Goal: Consume media (video, audio)

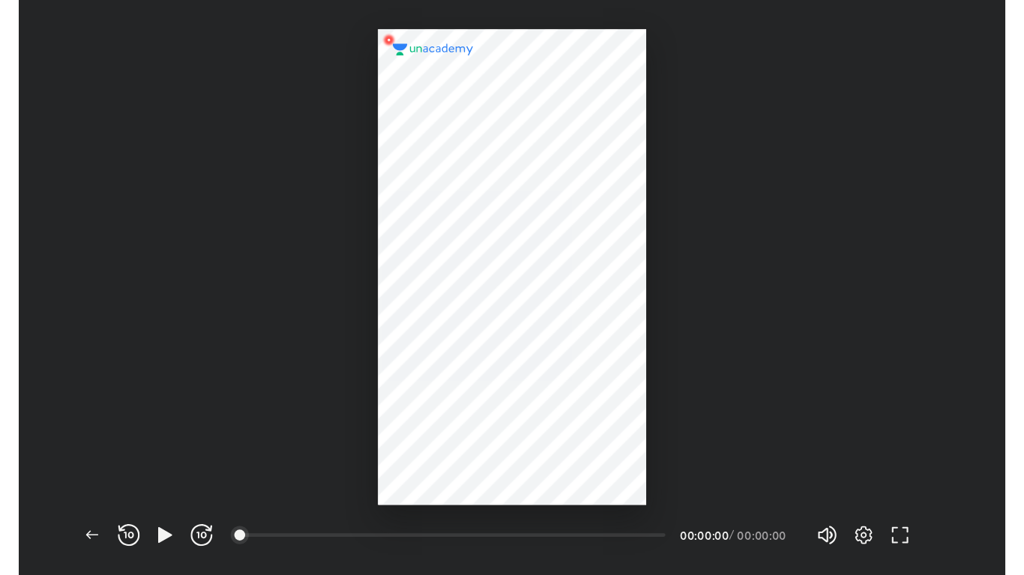
scroll to position [474, 813]
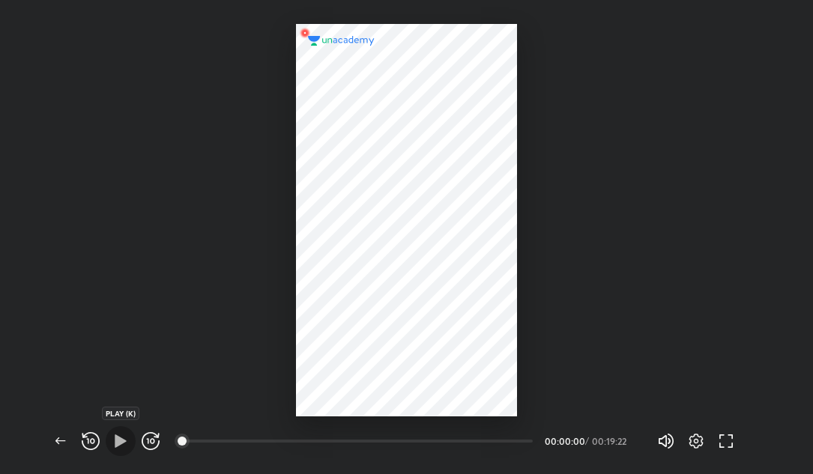
click at [113, 446] on icon "button" at bounding box center [121, 441] width 18 height 18
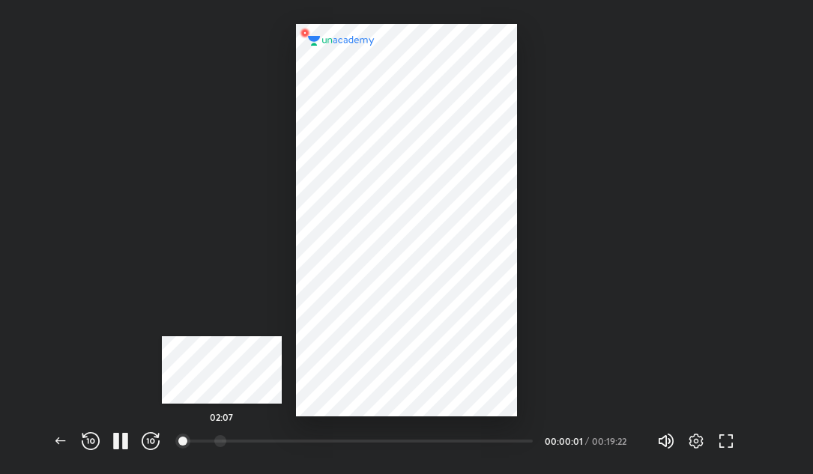
click at [222, 438] on div at bounding box center [220, 441] width 12 height 12
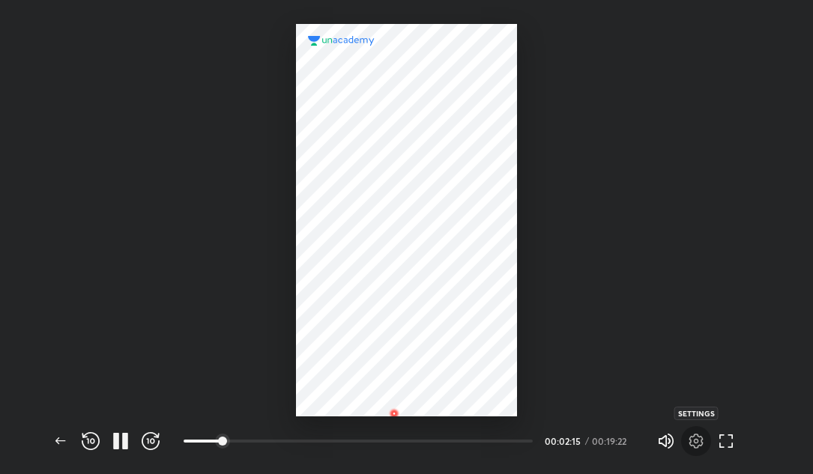
click at [696, 441] on icon "button" at bounding box center [696, 441] width 18 height 18
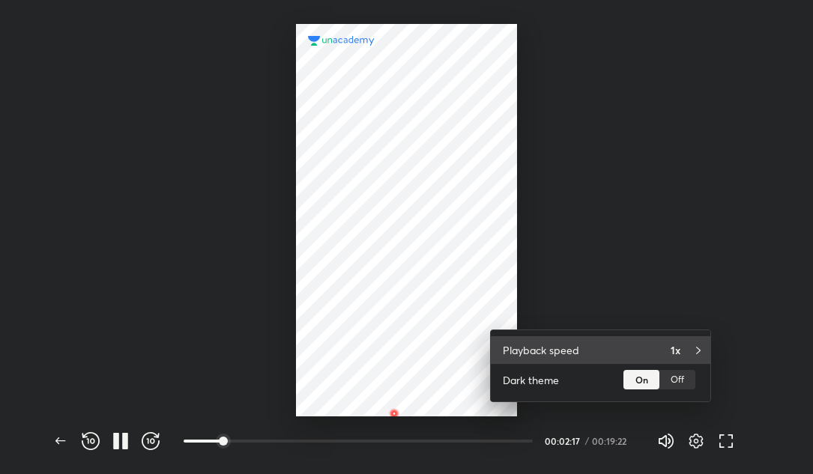
click at [663, 343] on div "Playback speed 1x" at bounding box center [601, 350] width 220 height 28
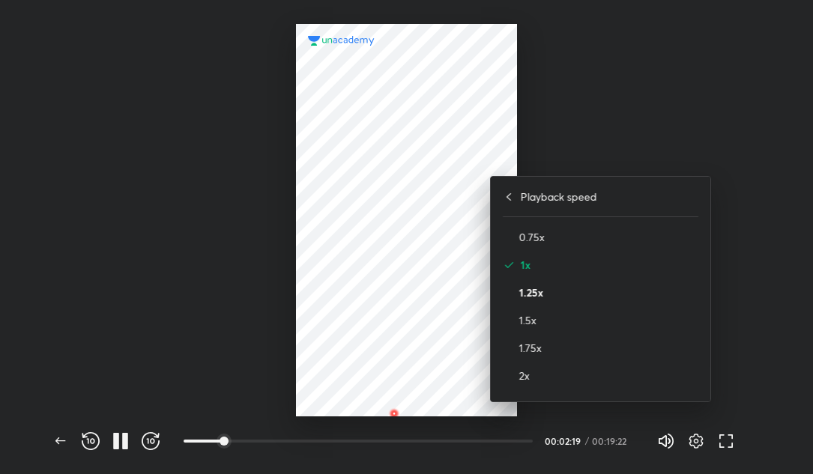
click at [541, 287] on h4 "1.25x" at bounding box center [608, 293] width 179 height 16
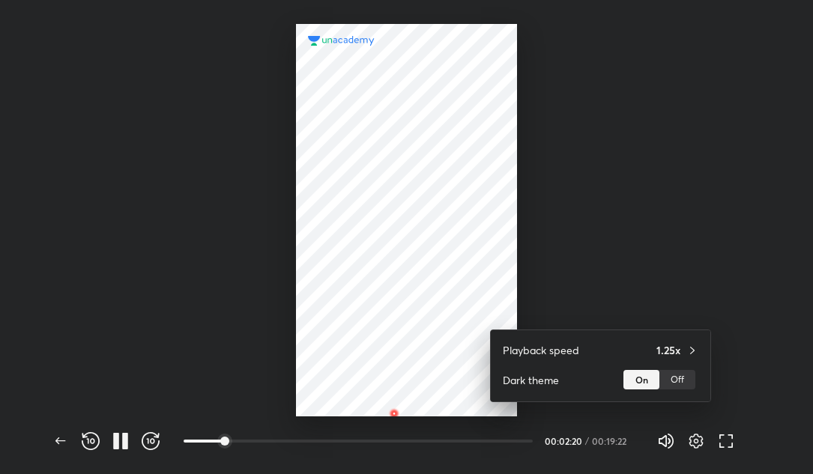
click at [255, 264] on div at bounding box center [406, 237] width 813 height 474
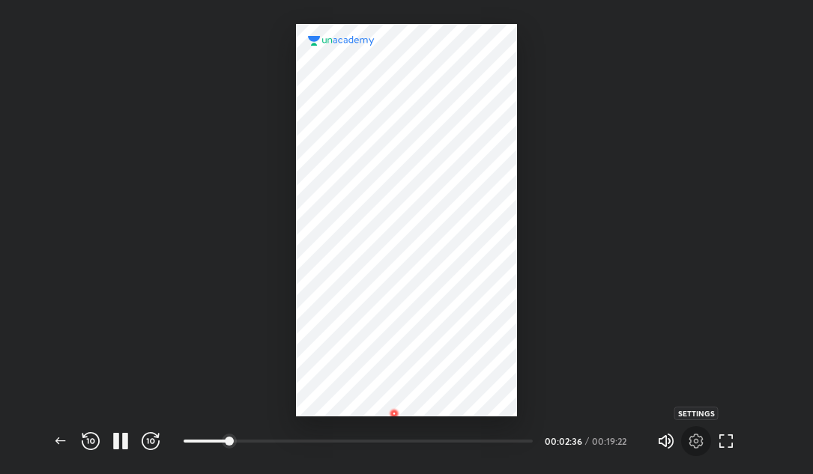
click at [701, 442] on icon "button" at bounding box center [696, 441] width 14 height 15
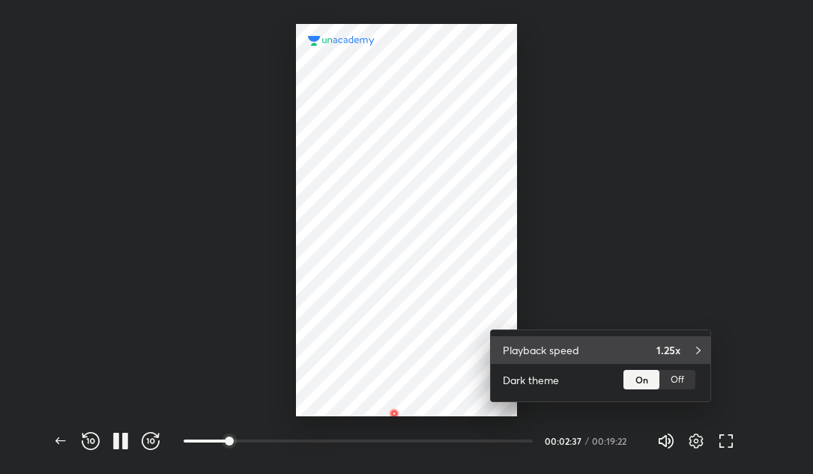
click at [680, 353] on h4 "1.25x" at bounding box center [668, 350] width 24 height 16
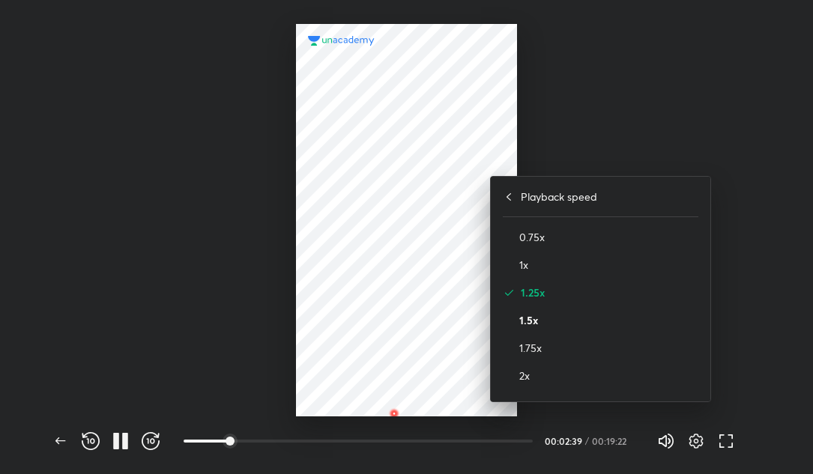
click at [531, 318] on h4 "1.5x" at bounding box center [608, 320] width 179 height 16
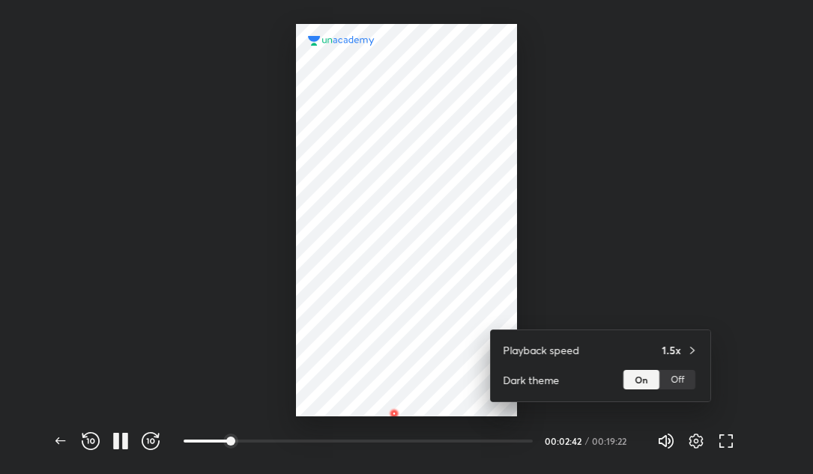
click at [229, 333] on div at bounding box center [406, 237] width 813 height 474
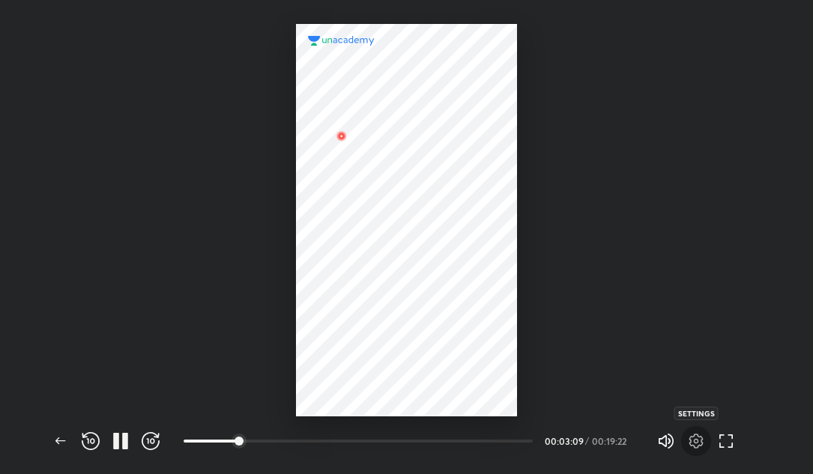
click at [696, 441] on icon "button" at bounding box center [696, 441] width 18 height 18
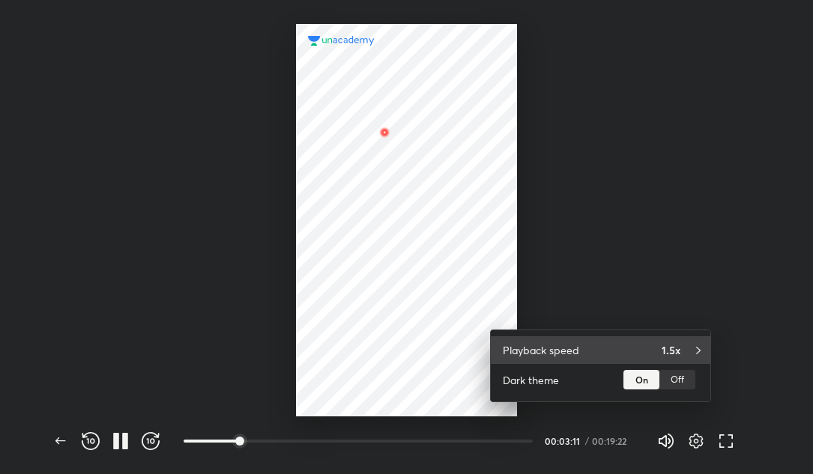
click at [670, 355] on h4 "1.5x" at bounding box center [671, 350] width 19 height 16
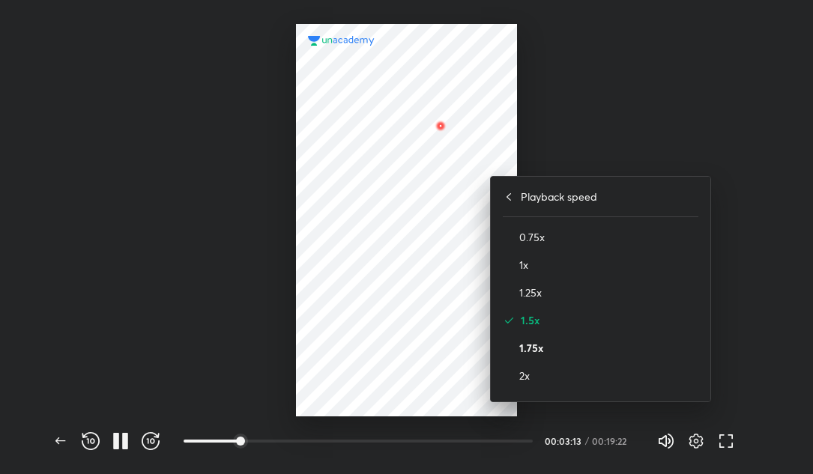
click at [527, 352] on h4 "1.75x" at bounding box center [608, 348] width 179 height 16
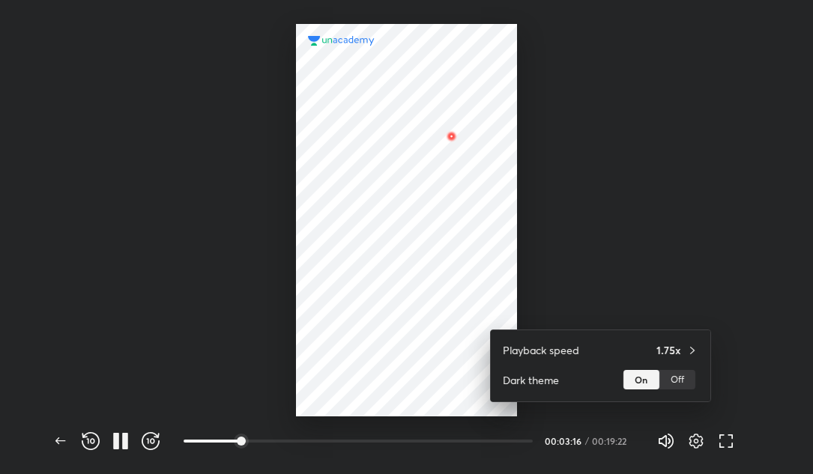
click at [387, 298] on div at bounding box center [406, 237] width 813 height 474
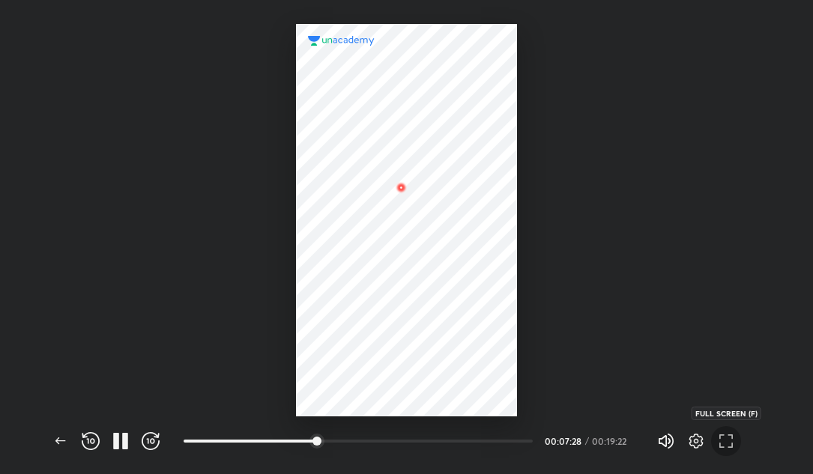
click at [728, 434] on icon "button" at bounding box center [726, 441] width 18 height 18
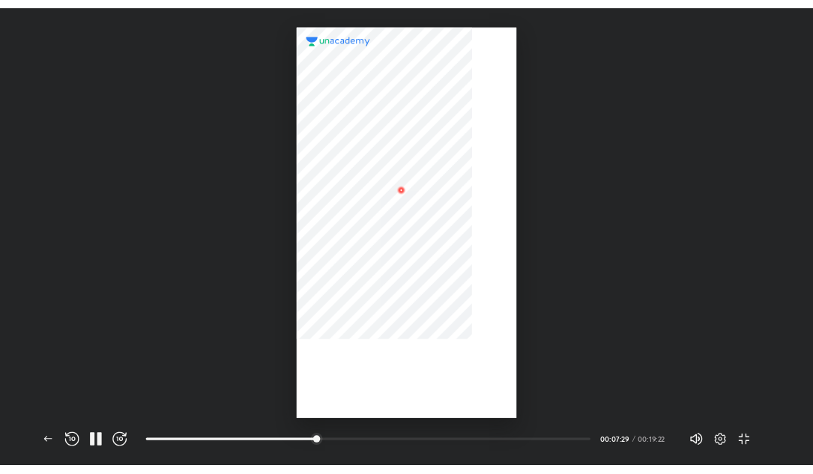
scroll to position [575, 1024]
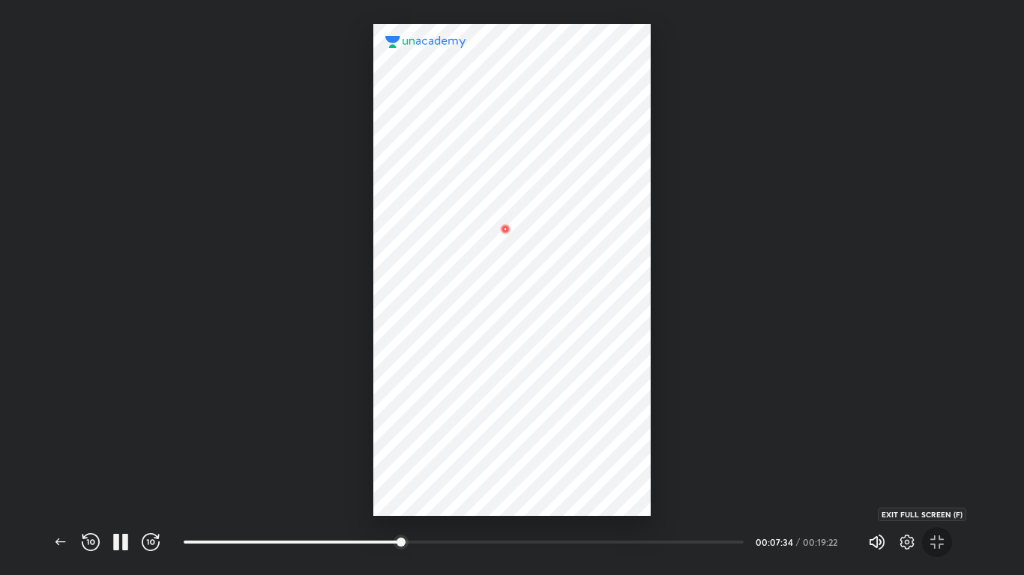
click at [812, 474] on icon "button" at bounding box center [937, 543] width 18 height 18
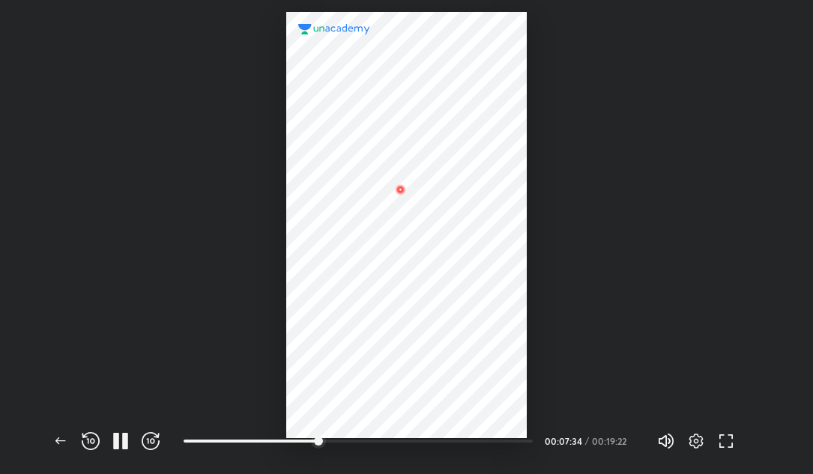
scroll to position [474, 813]
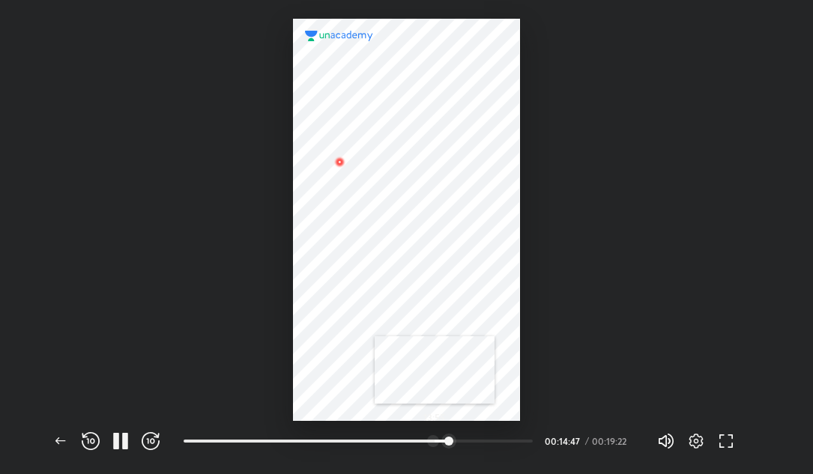
click at [435, 441] on div at bounding box center [433, 441] width 12 height 12
click at [88, 438] on icon "button" at bounding box center [91, 441] width 18 height 18
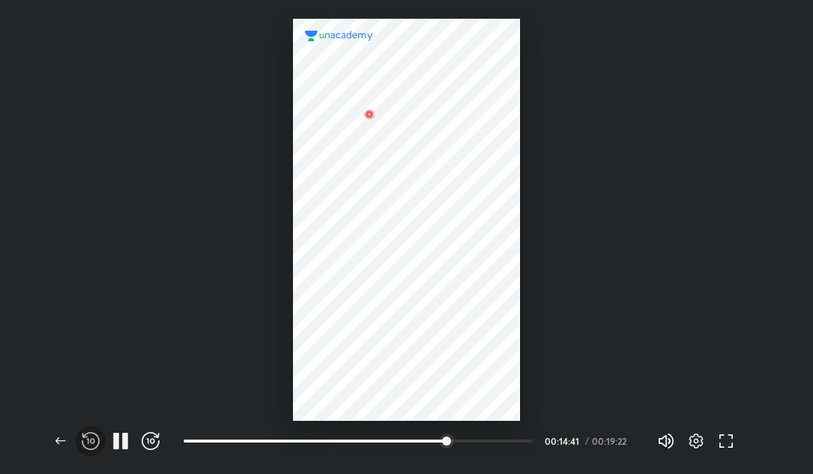
click at [88, 438] on icon "button" at bounding box center [91, 441] width 18 height 18
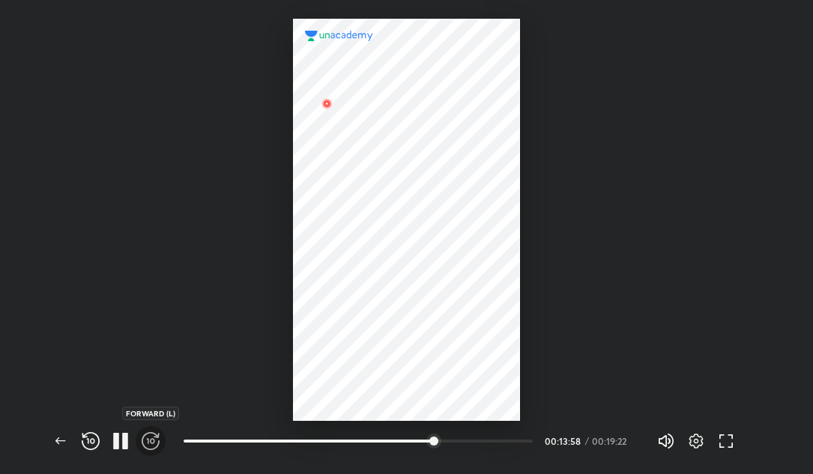
click at [140, 435] on span "button" at bounding box center [151, 441] width 24 height 18
